Goal: Information Seeking & Learning: Learn about a topic

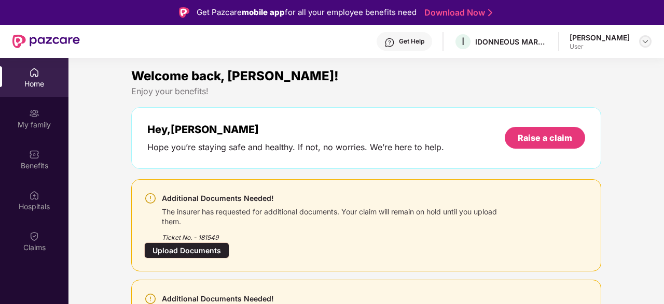
click at [648, 42] on img at bounding box center [645, 41] width 8 height 8
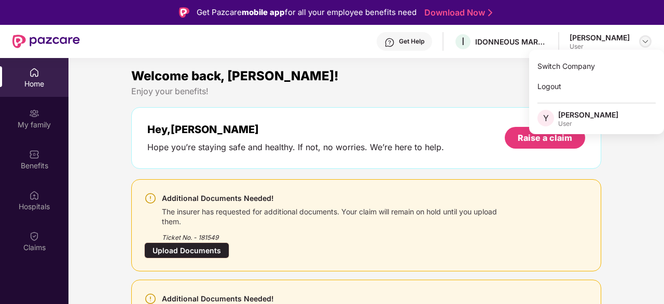
click at [648, 42] on img at bounding box center [645, 41] width 8 height 8
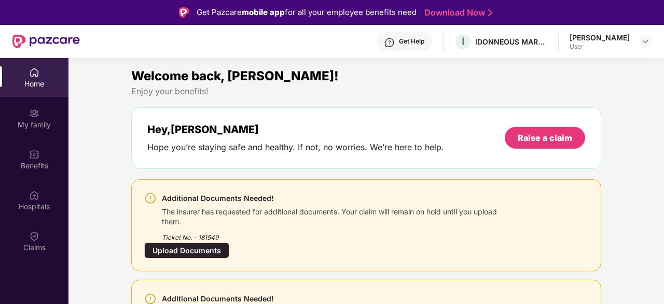
click at [619, 38] on div "[PERSON_NAME]" at bounding box center [599, 38] width 60 height 10
click at [649, 39] on img at bounding box center [645, 41] width 8 height 8
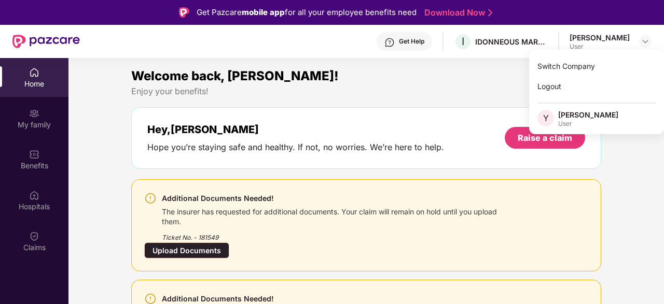
click at [579, 120] on div "User" at bounding box center [588, 124] width 60 height 8
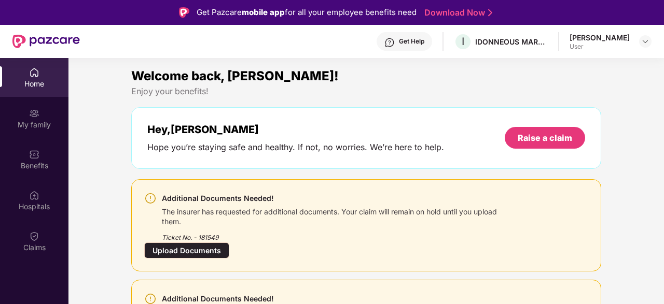
click at [460, 76] on div "Welcome back, [PERSON_NAME]!" at bounding box center [366, 76] width 470 height 20
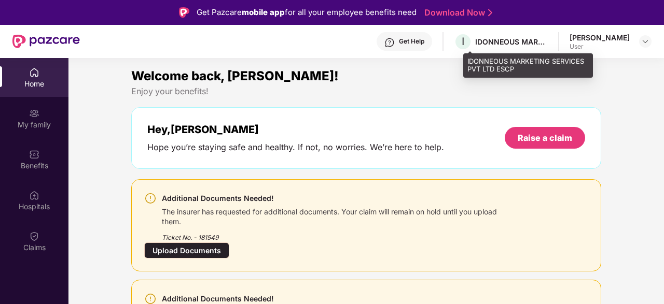
click at [506, 37] on div "IDONNEOUS MARKETING SERVICES PVT LTD ESCP" at bounding box center [511, 42] width 73 height 10
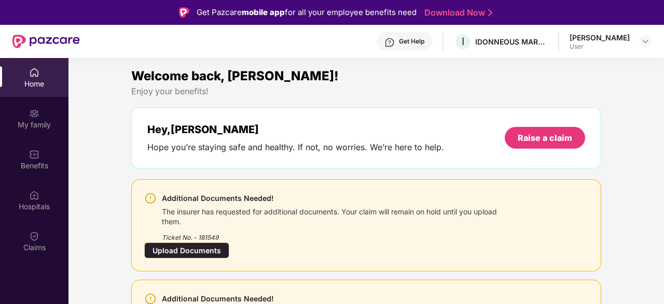
click at [515, 70] on div "Welcome back, [PERSON_NAME]!" at bounding box center [366, 76] width 470 height 20
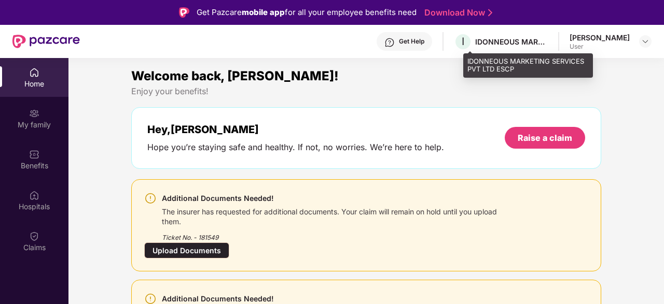
click at [538, 39] on div "IDONNEOUS MARKETING SERVICES PVT LTD ESCP" at bounding box center [511, 42] width 73 height 10
click at [472, 44] on span "I" at bounding box center [463, 42] width 18 height 18
click at [516, 46] on div "IDONNEOUS MARKETING SERVICES PVT LTD ESCP" at bounding box center [511, 42] width 73 height 10
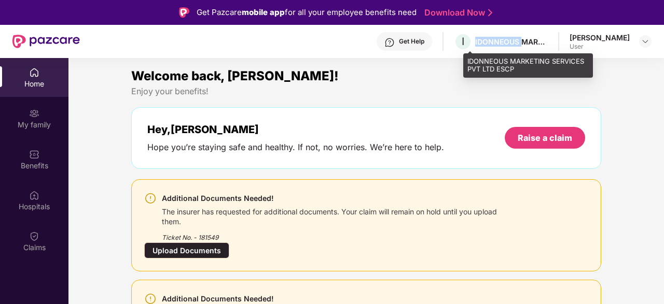
click at [516, 46] on div "IDONNEOUS MARKETING SERVICES PVT LTD ESCP" at bounding box center [511, 42] width 73 height 10
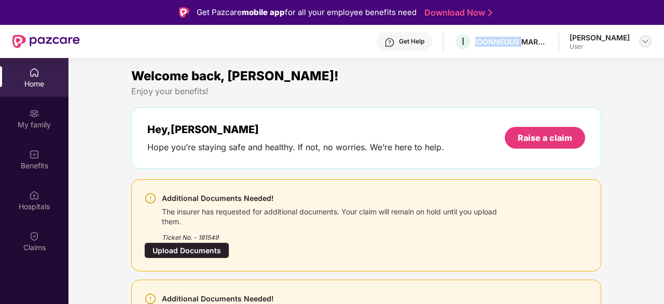
click at [643, 44] on img at bounding box center [645, 41] width 8 height 8
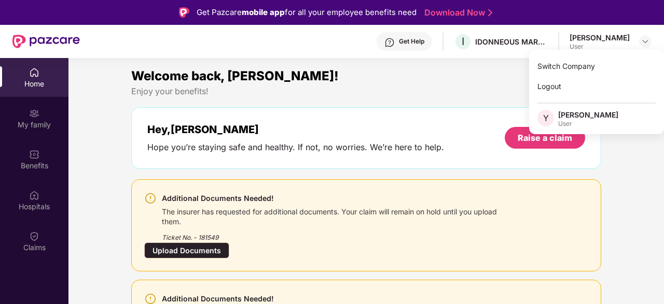
click at [516, 90] on div "Enjoy your benefits!" at bounding box center [366, 91] width 470 height 11
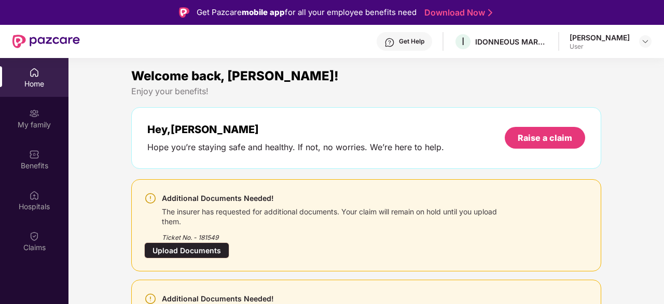
click at [513, 52] on div "Get Help I IDONNEOUS MARKETING SERVICES PVT LTD ESCP Yogita Satpute User" at bounding box center [365, 41] width 571 height 33
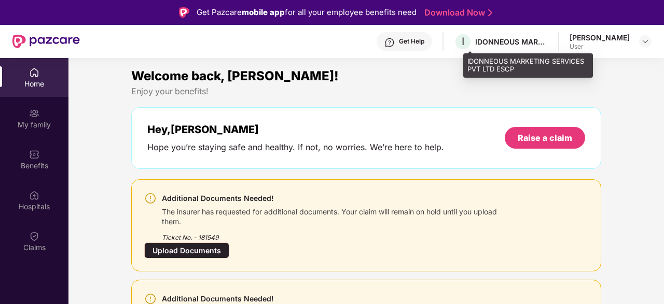
click at [523, 38] on div "IDONNEOUS MARKETING SERVICES PVT LTD ESCP" at bounding box center [511, 42] width 73 height 10
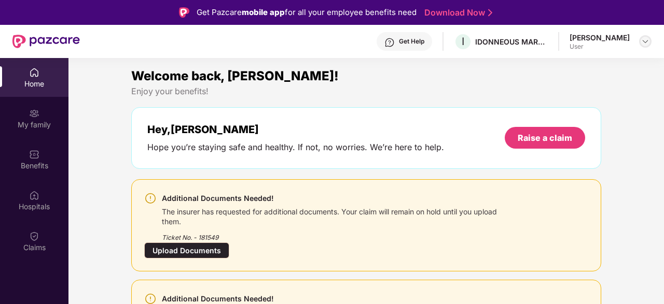
click at [645, 47] on div at bounding box center [645, 41] width 12 height 12
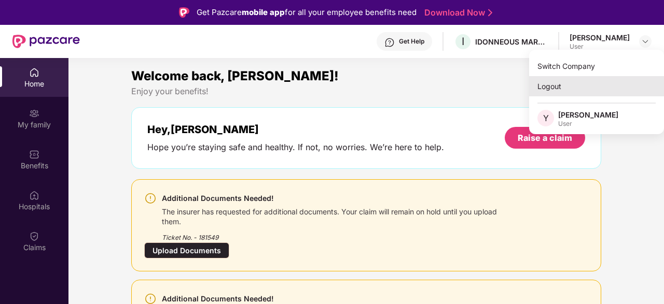
click at [594, 85] on div "Logout" at bounding box center [596, 86] width 135 height 20
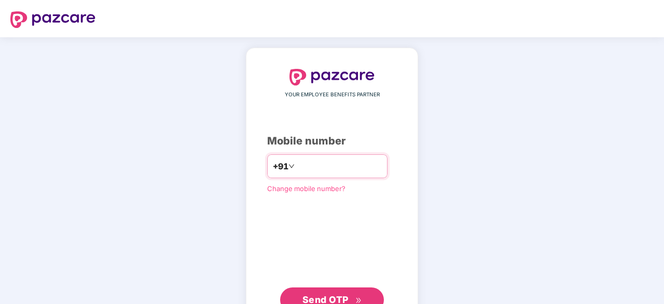
click at [344, 165] on input "number" at bounding box center [339, 166] width 85 height 17
type input "**********"
click at [318, 296] on span "Send OTP" at bounding box center [325, 298] width 46 height 11
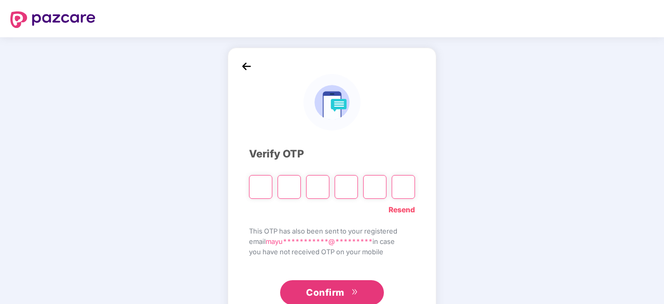
type input "*"
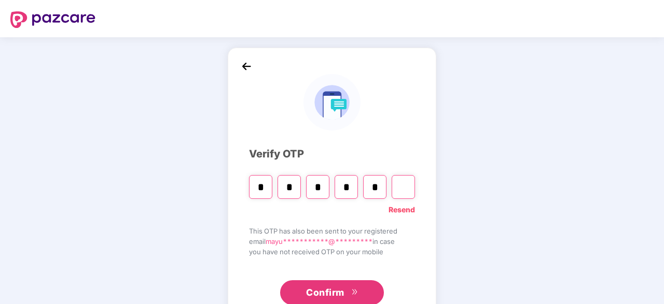
type input "*"
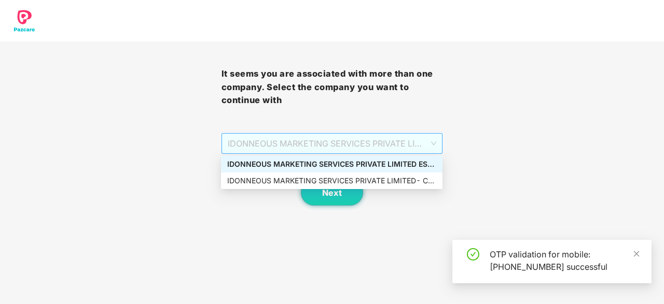
click at [410, 139] on span "IDONNEOUS MARKETING SERVICES PRIVATE LIMITED ESCP - ICF016 - ADMIN" at bounding box center [332, 144] width 209 height 20
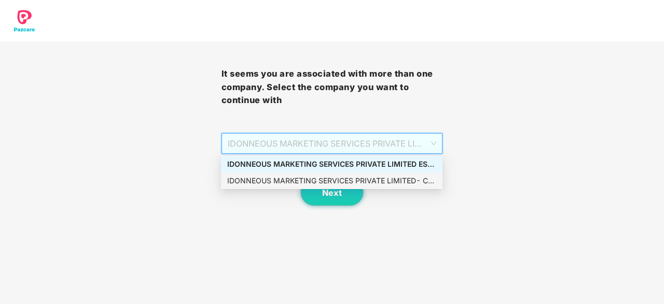
click at [417, 182] on div "IDONNEOUS MARKETING SERVICES PRIVATE LIMITED- Champion - ICF016 - EMPLOYEE" at bounding box center [331, 180] width 209 height 11
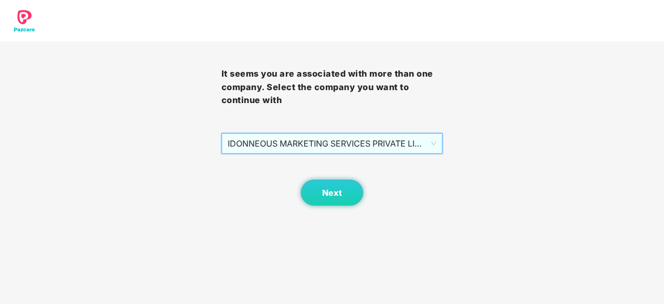
click at [382, 149] on span "IDONNEOUS MARKETING SERVICES PRIVATE LIMITED- Champion - ICF016 - EMPLOYEE" at bounding box center [332, 144] width 209 height 20
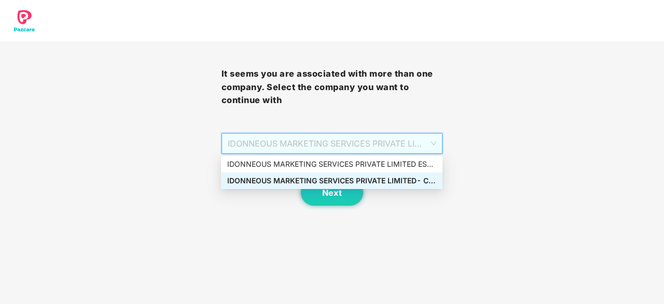
click at [382, 178] on div "IDONNEOUS MARKETING SERVICES PRIVATE LIMITED- Champion - ICF016 - EMPLOYEE" at bounding box center [331, 180] width 209 height 11
click at [433, 146] on span "IDONNEOUS MARKETING SERVICES PRIVATE LIMITED- Champion - ICF016 - EMPLOYEE" at bounding box center [332, 144] width 209 height 20
click at [420, 161] on div "IDONNEOUS MARKETING SERVICES PRIVATE LIMITED ESCP - ICF016 - ADMIN" at bounding box center [331, 164] width 209 height 11
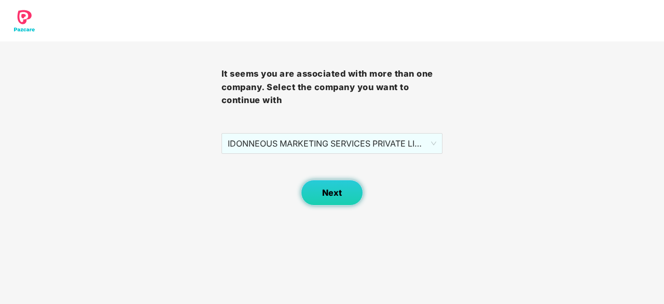
click at [337, 198] on span "Next" at bounding box center [332, 193] width 20 height 10
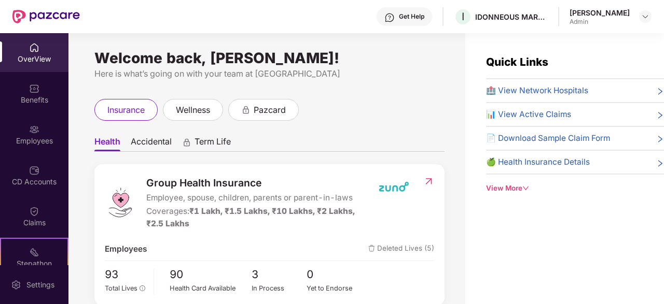
scroll to position [33, 0]
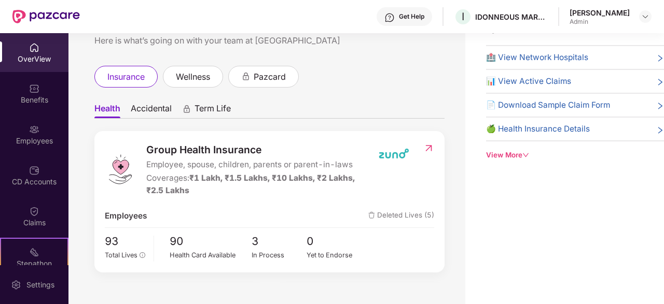
click at [513, 157] on div "View More" at bounding box center [575, 155] width 178 height 11
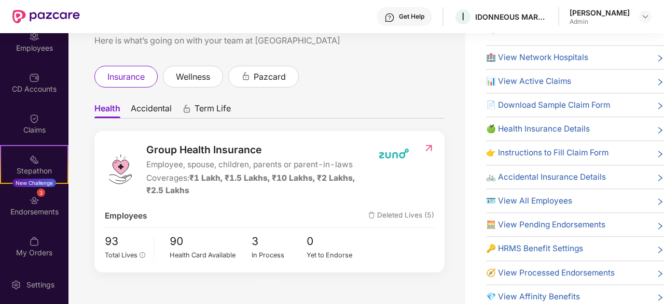
scroll to position [95, 0]
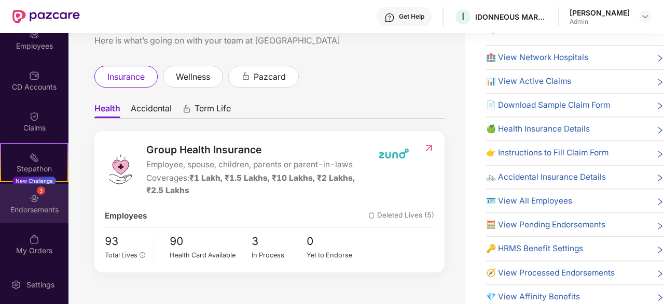
click at [34, 202] on img at bounding box center [34, 198] width 10 height 10
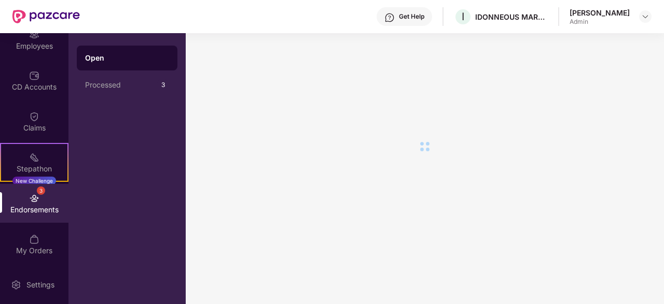
scroll to position [0, 0]
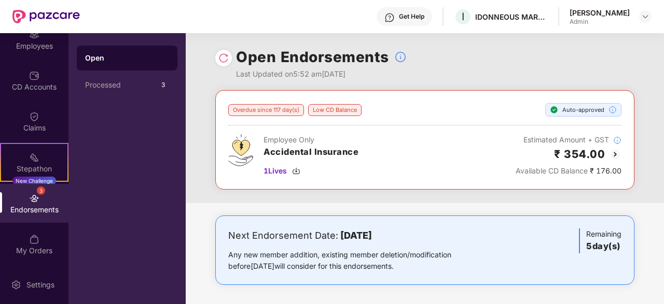
click at [657, 152] on div "Overdue since 117 day(s) Low CD Balance Auto-approved Employee Only Accidental …" at bounding box center [425, 146] width 478 height 113
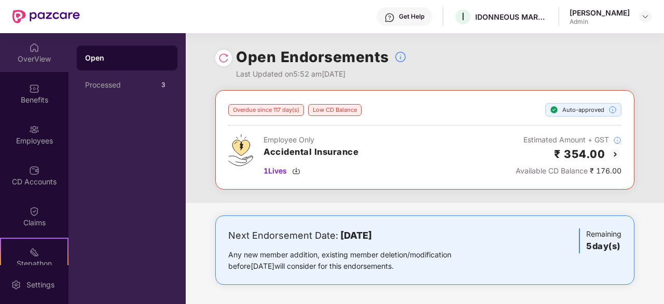
click at [48, 53] on div "OverView" at bounding box center [34, 52] width 68 height 39
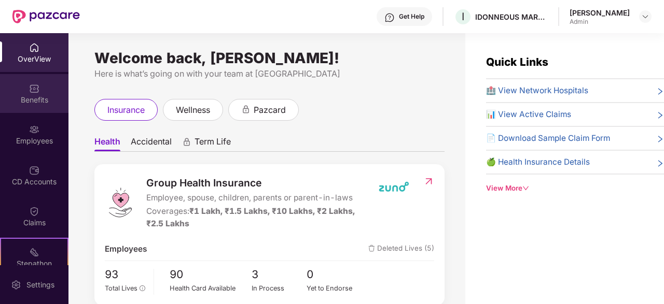
click at [40, 85] on div "Benefits" at bounding box center [34, 93] width 68 height 39
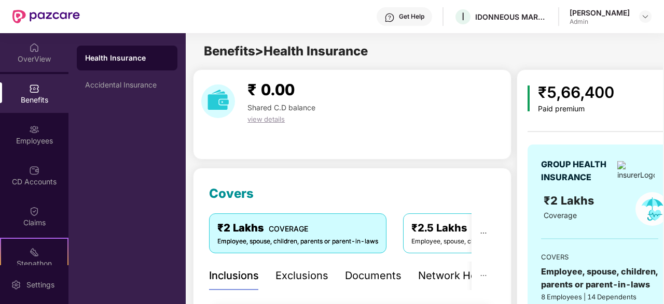
click at [35, 49] on img at bounding box center [34, 48] width 10 height 10
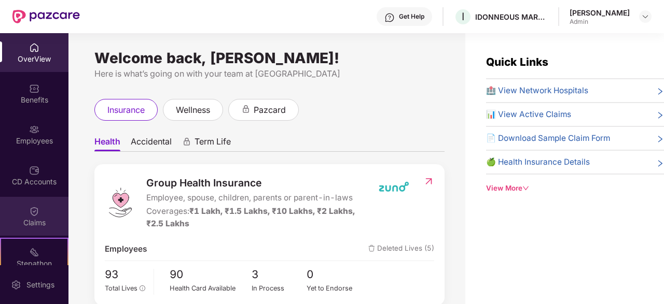
click at [40, 222] on div "Claims" at bounding box center [34, 223] width 68 height 10
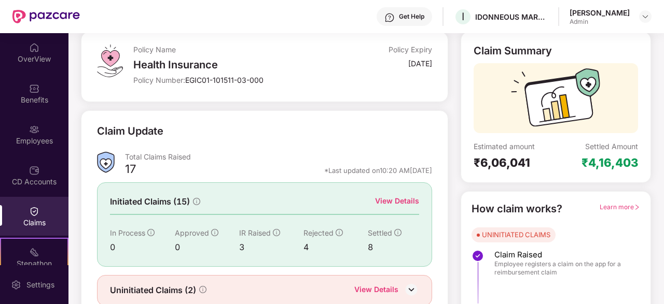
scroll to position [101, 0]
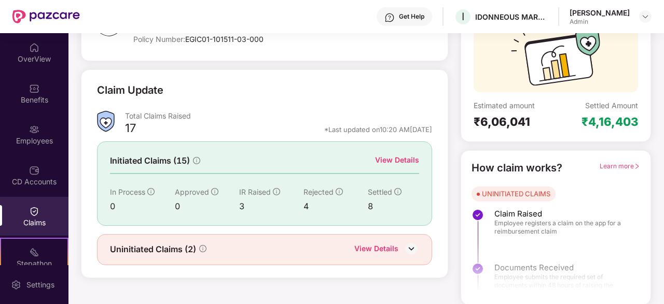
click at [391, 246] on div "View Details" at bounding box center [376, 249] width 44 height 13
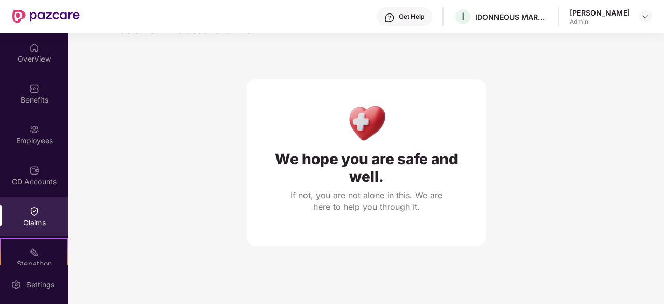
scroll to position [33, 0]
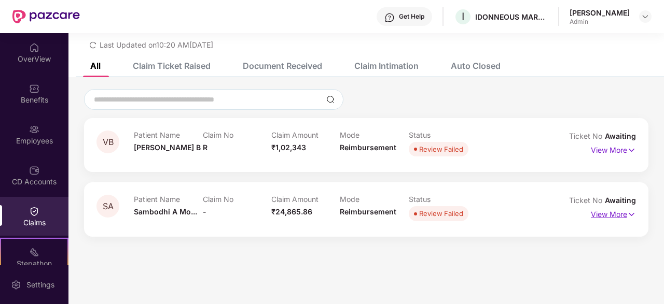
click at [623, 213] on p "View More" at bounding box center [613, 213] width 45 height 14
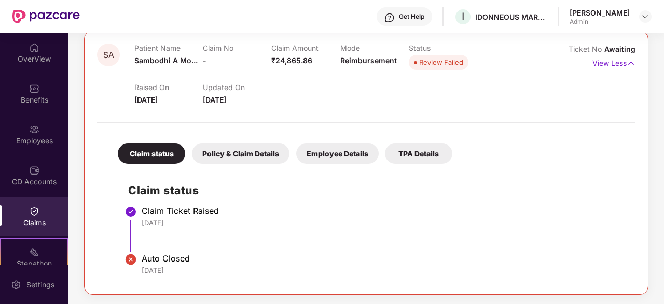
scroll to position [0, 0]
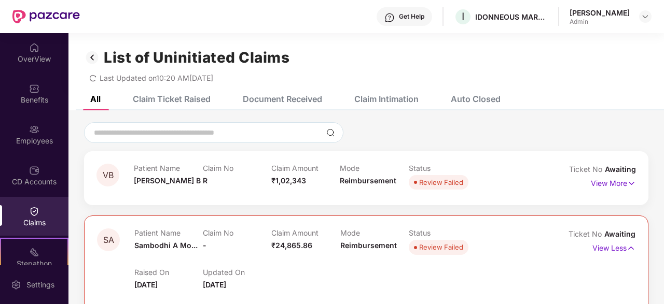
click at [394, 105] on div "Claim Intimation" at bounding box center [379, 99] width 80 height 23
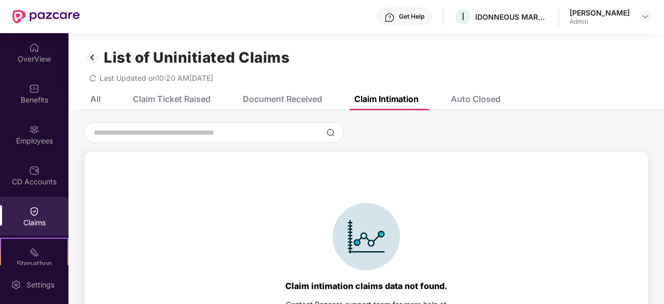
click at [312, 99] on div "Document Received" at bounding box center [282, 99] width 79 height 10
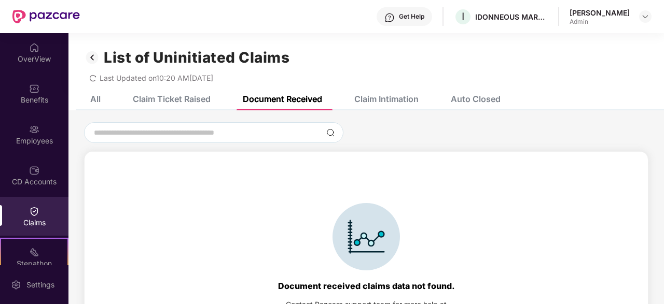
click at [203, 96] on div "Claim Ticket Raised" at bounding box center [172, 99] width 78 height 10
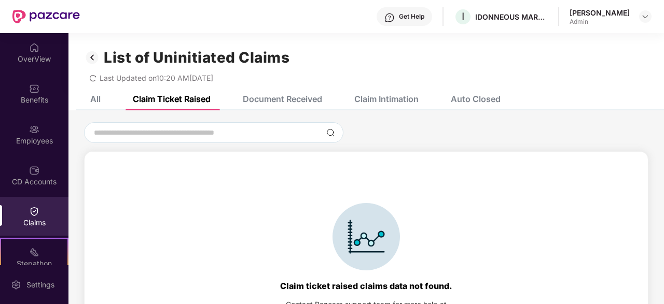
click at [97, 100] on div "All" at bounding box center [95, 99] width 10 height 10
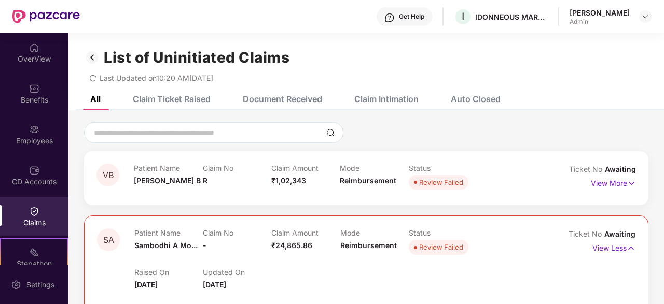
click at [452, 96] on div "Auto Closed" at bounding box center [467, 99] width 65 height 10
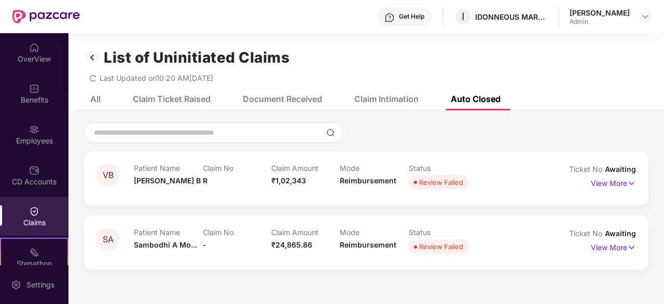
click at [410, 101] on div "Claim Intimation" at bounding box center [386, 99] width 64 height 10
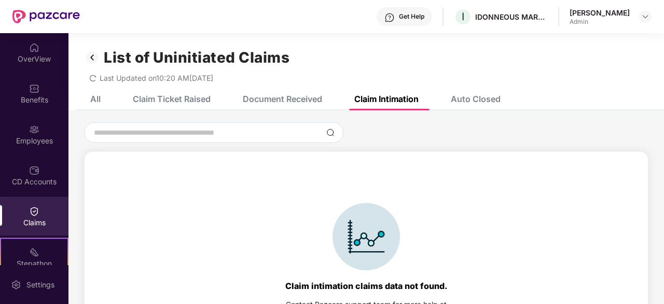
click at [288, 95] on div "Document Received" at bounding box center [282, 99] width 79 height 10
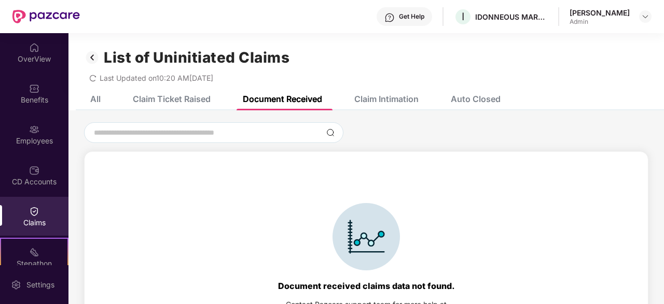
click at [92, 97] on div "All" at bounding box center [95, 99] width 10 height 10
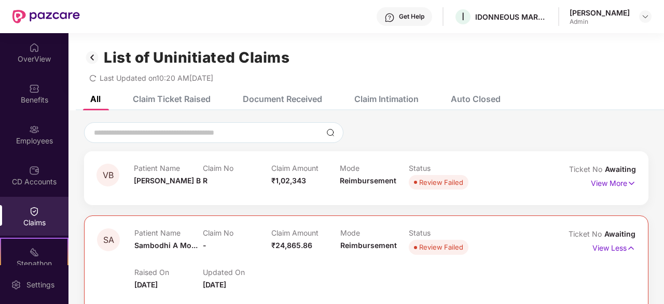
click at [39, 205] on div at bounding box center [34, 210] width 10 height 10
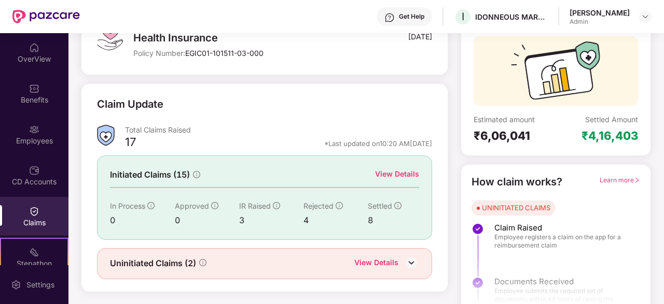
scroll to position [101, 0]
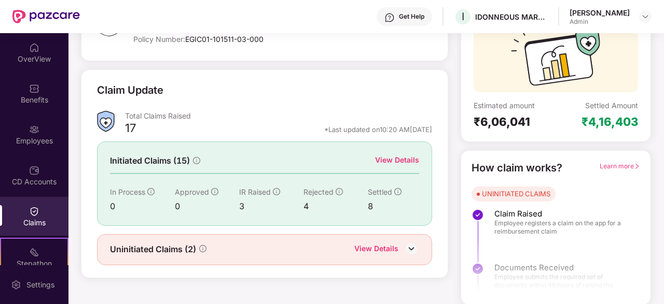
click at [412, 248] on img at bounding box center [411, 249] width 16 height 16
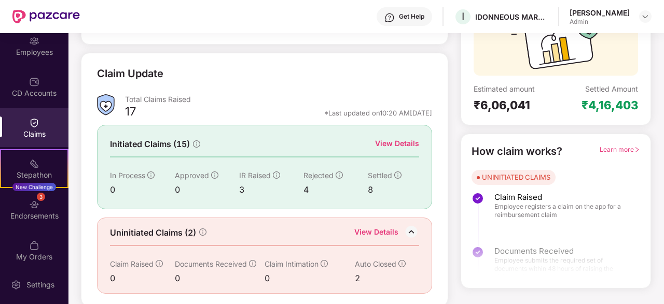
scroll to position [95, 0]
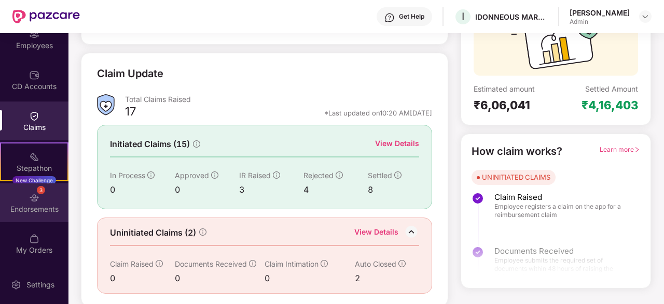
click at [41, 193] on div "3" at bounding box center [41, 190] width 8 height 8
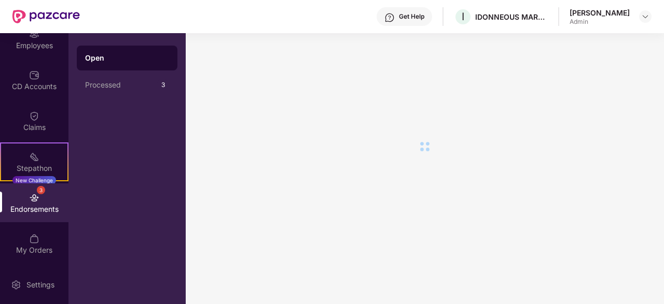
scroll to position [0, 0]
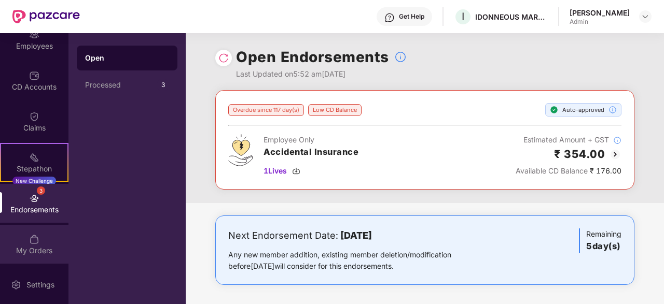
click at [23, 247] on div "My Orders" at bounding box center [34, 251] width 68 height 10
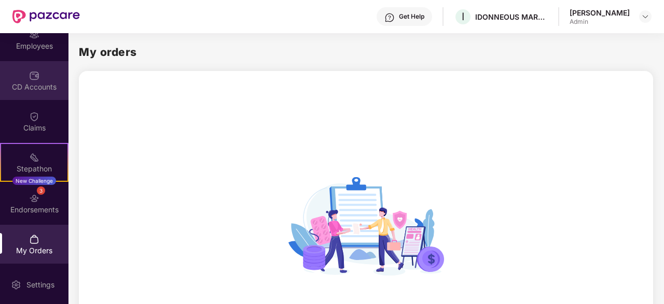
click at [38, 80] on img at bounding box center [34, 76] width 10 height 10
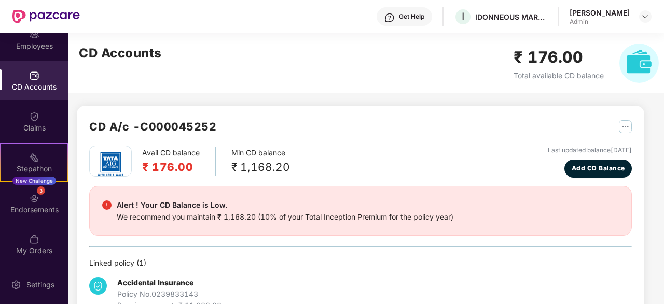
click at [23, 83] on div "CD Accounts" at bounding box center [34, 87] width 68 height 10
click at [29, 39] on div "Employees" at bounding box center [34, 39] width 68 height 39
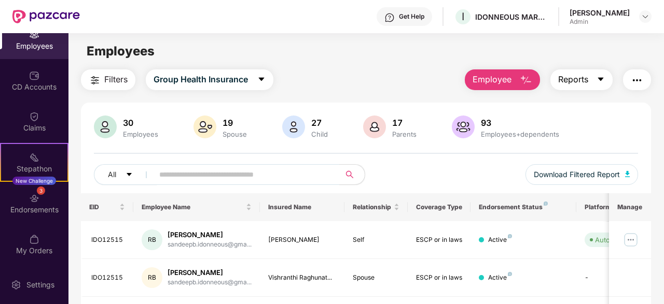
click at [589, 82] on button "Reports" at bounding box center [581, 79] width 62 height 21
click at [641, 76] on img "button" at bounding box center [636, 80] width 12 height 12
click at [193, 83] on span "Group Health Insurance" at bounding box center [200, 79] width 94 height 13
click at [21, 156] on div "Stepathon New Challenge" at bounding box center [34, 162] width 68 height 39
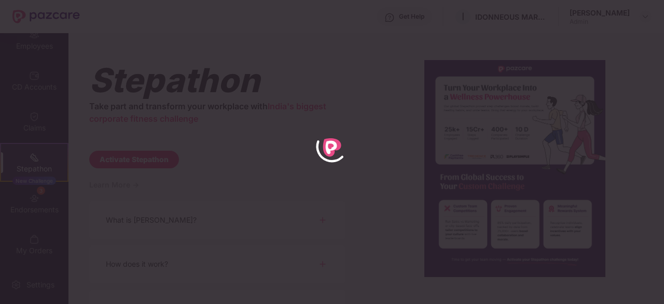
click at [34, 114] on div at bounding box center [332, 152] width 664 height 304
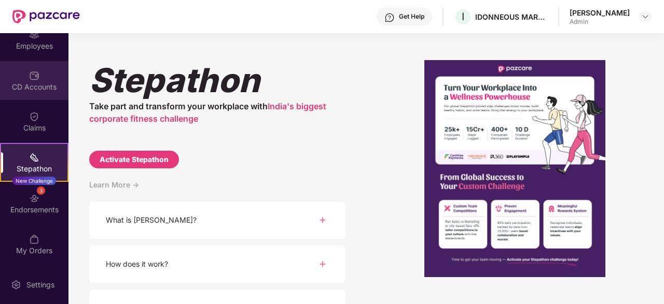
click at [40, 84] on div "CD Accounts" at bounding box center [34, 87] width 68 height 10
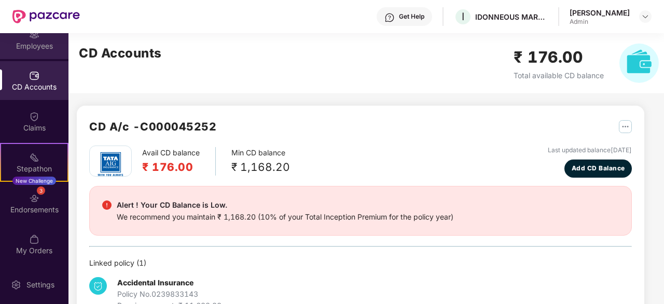
click at [36, 52] on div "Employees" at bounding box center [34, 39] width 68 height 39
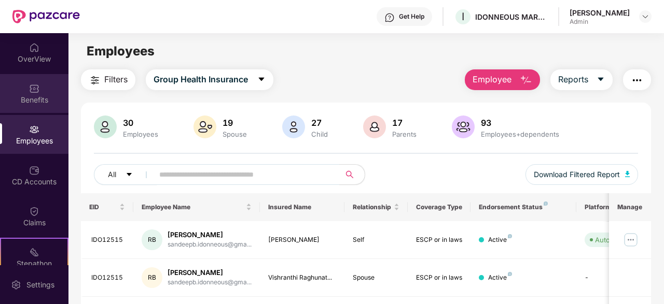
click at [35, 89] on img at bounding box center [34, 88] width 10 height 10
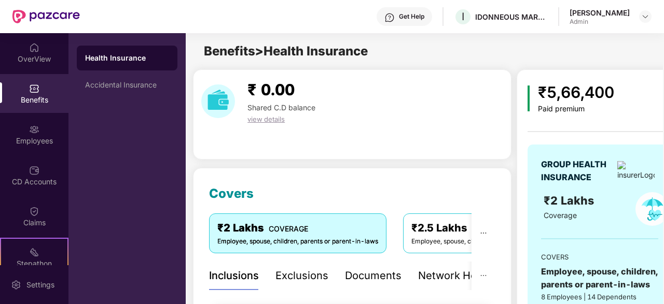
drag, startPoint x: 256, startPoint y: 289, endPoint x: 366, endPoint y: 295, distance: 110.1
click at [366, 290] on div "Inclusions Exclusions Documents Network Hospitals" at bounding box center [340, 276] width 262 height 29
drag, startPoint x: 255, startPoint y: 288, endPoint x: 323, endPoint y: 290, distance: 68.5
click at [323, 290] on div "Inclusions Exclusions Documents Network Hospitals" at bounding box center [340, 276] width 262 height 29
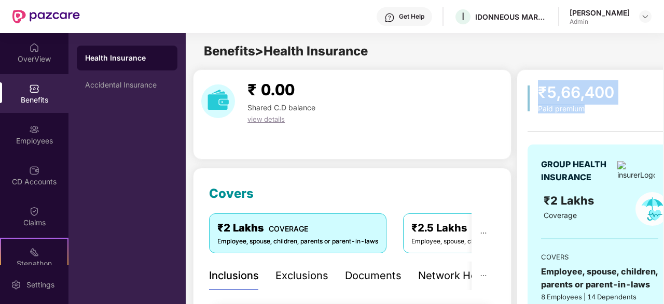
drag, startPoint x: 530, startPoint y: 104, endPoint x: 530, endPoint y: 122, distance: 18.7
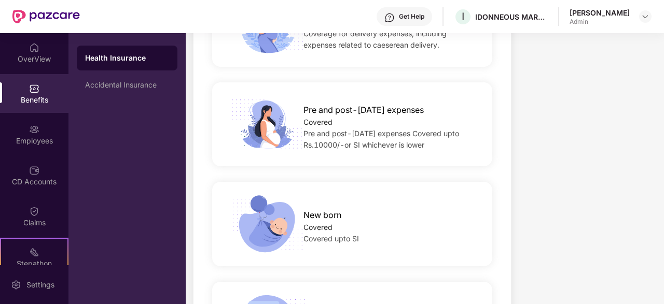
scroll to position [1671, 0]
